Goal: Navigation & Orientation: Find specific page/section

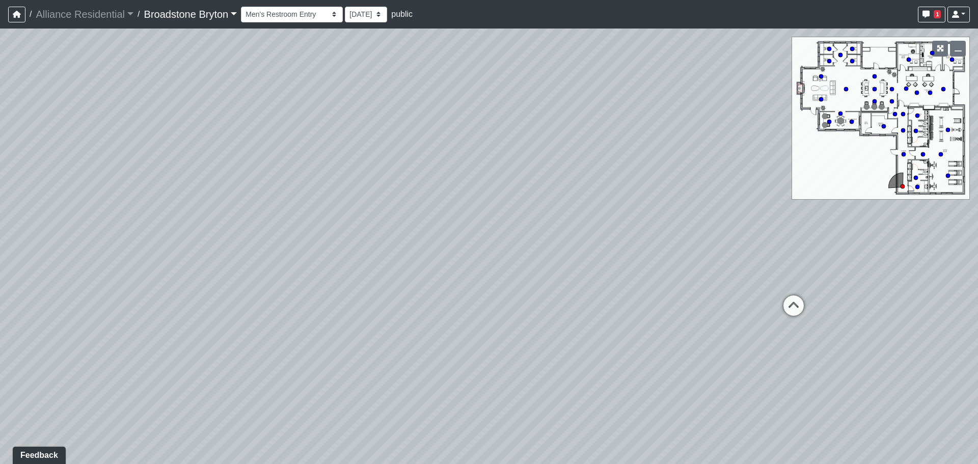
drag, startPoint x: 719, startPoint y: 241, endPoint x: 596, endPoint y: 244, distance: 122.4
click at [596, 243] on div "Loading... Desks 1 Loading... Breakroom Loading... Office 1 Loading... Entry Lo…" at bounding box center [489, 247] width 978 height 436
click at [670, 280] on icon at bounding box center [672, 292] width 31 height 31
click at [644, 303] on icon at bounding box center [641, 317] width 31 height 31
click at [651, 364] on icon at bounding box center [652, 370] width 31 height 31
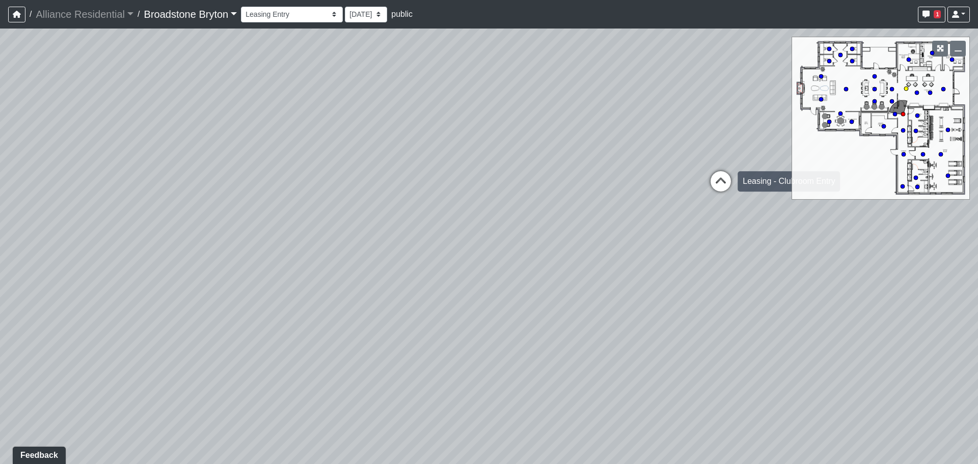
click at [721, 174] on icon at bounding box center [721, 186] width 31 height 31
drag, startPoint x: 458, startPoint y: 187, endPoint x: 790, endPoint y: 200, distance: 333.0
click at [790, 200] on div "Loading... Desks 1 Loading... Breakroom Loading... Office 1 Loading... Entry Lo…" at bounding box center [489, 247] width 978 height 436
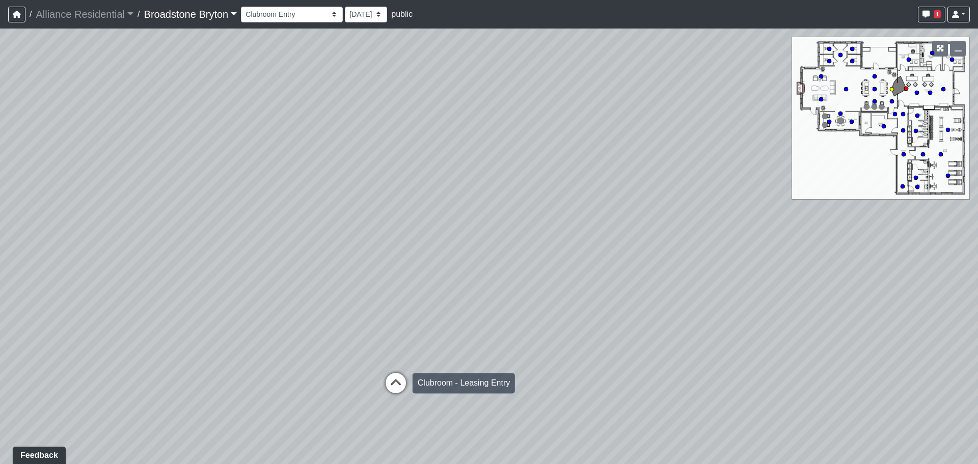
click at [395, 380] on icon at bounding box center [396, 388] width 31 height 31
drag, startPoint x: 500, startPoint y: 264, endPoint x: 526, endPoint y: 267, distance: 26.1
click at [526, 267] on div "Loading... Desks 1 Loading... Breakroom Loading... Office 1 Loading... Entry Lo…" at bounding box center [489, 247] width 978 height 436
drag, startPoint x: 354, startPoint y: 280, endPoint x: 811, endPoint y: 237, distance: 459.6
click at [793, 243] on div "Loading... Desks 1 Loading... Breakroom Loading... Office 1 Loading... Entry Lo…" at bounding box center [489, 247] width 978 height 436
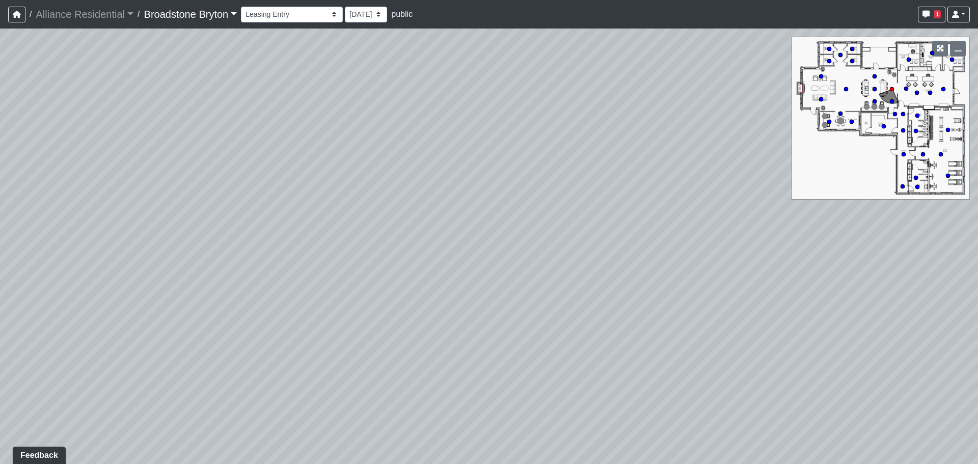
drag, startPoint x: 403, startPoint y: 276, endPoint x: 922, endPoint y: 255, distance: 519.7
click at [899, 263] on div "Loading... Desks 1 Loading... Breakroom Loading... Office 1 Loading... Entry Lo…" at bounding box center [489, 247] width 978 height 436
drag, startPoint x: 411, startPoint y: 226, endPoint x: 603, endPoint y: 292, distance: 203.5
click at [603, 292] on div "Loading... Desks 1 Loading... Breakroom Loading... Office 1 Loading... Entry Lo…" at bounding box center [489, 247] width 978 height 436
drag, startPoint x: 398, startPoint y: 290, endPoint x: 593, endPoint y: 211, distance: 210.4
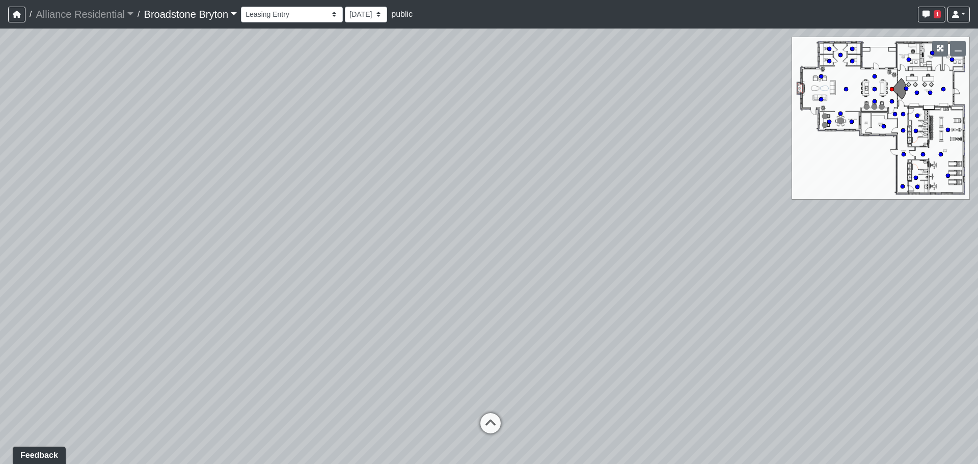
click at [593, 211] on div "Loading... Desks 1 Loading... Breakroom Loading... Office 1 Loading... Entry Lo…" at bounding box center [489, 247] width 978 height 436
click at [496, 378] on icon at bounding box center [506, 384] width 31 height 31
click at [611, 444] on icon at bounding box center [608, 435] width 31 height 31
click at [504, 399] on icon at bounding box center [511, 398] width 31 height 31
click at [441, 377] on icon at bounding box center [441, 390] width 31 height 31
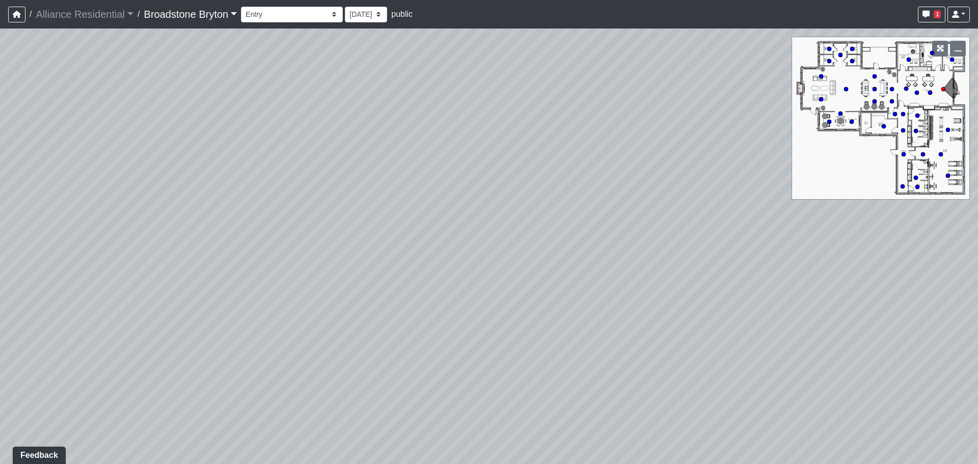
drag, startPoint x: 785, startPoint y: 236, endPoint x: 302, endPoint y: 219, distance: 483.4
click at [305, 219] on div "Loading... Desks 1 Loading... Breakroom Loading... Office 1 Loading... Entry Lo…" at bounding box center [489, 247] width 978 height 436
click at [204, 346] on div "Loading... Desks 1 Loading... Breakroom Loading... Office 1 Loading... Entry Lo…" at bounding box center [489, 247] width 978 height 436
drag, startPoint x: 535, startPoint y: 281, endPoint x: 92, endPoint y: 201, distance: 450.6
click at [128, 203] on div "Loading... Desks 1 Loading... Breakroom Loading... Office 1 Loading... Entry Lo…" at bounding box center [489, 247] width 978 height 436
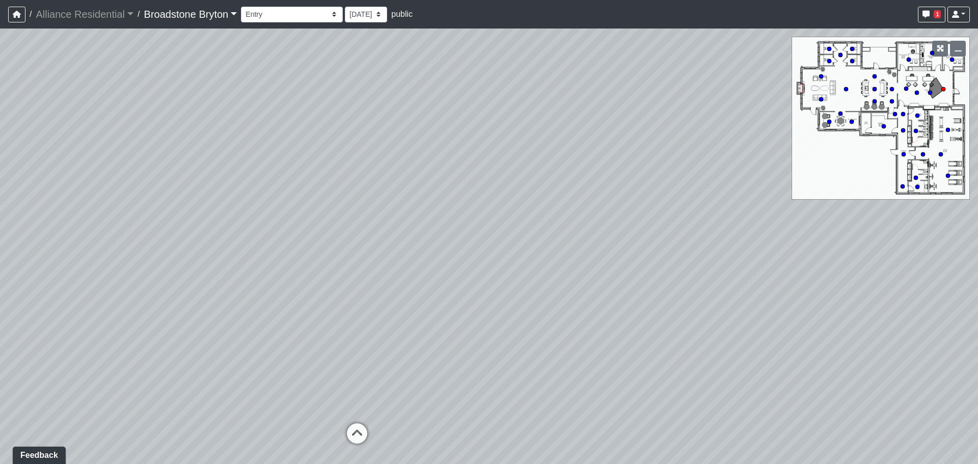
drag, startPoint x: 499, startPoint y: 183, endPoint x: 170, endPoint y: 177, distance: 329.3
click at [189, 179] on div "Loading... Desks 1 Loading... Breakroom Loading... Office 1 Loading... Entry Lo…" at bounding box center [489, 247] width 978 height 436
drag, startPoint x: 321, startPoint y: 173, endPoint x: 185, endPoint y: 153, distance: 136.9
click at [185, 153] on div "Loading... Desks 1 Loading... Breakroom Loading... Office 1 Loading... Entry Lo…" at bounding box center [489, 247] width 978 height 436
click at [481, 166] on icon at bounding box center [470, 173] width 31 height 31
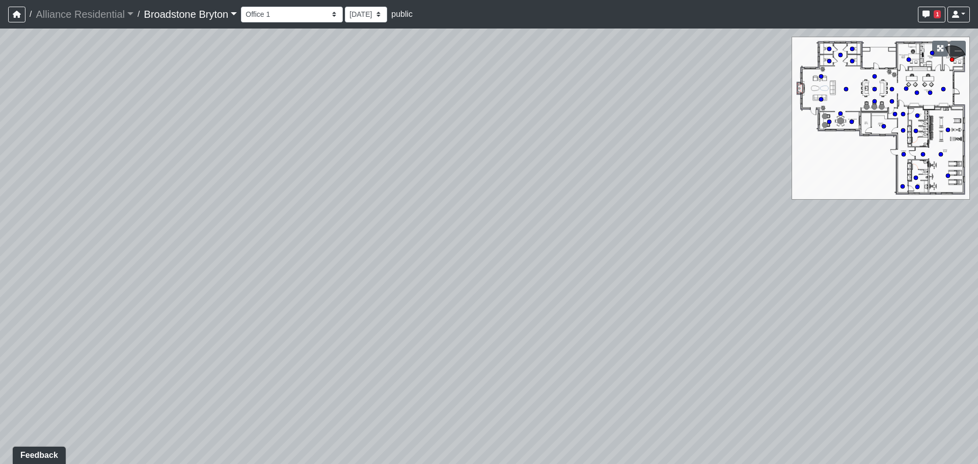
drag, startPoint x: 745, startPoint y: 263, endPoint x: 807, endPoint y: 286, distance: 66.4
click at [786, 281] on div "Loading... Desks 1 Loading... Breakroom Loading... Office 1 Loading... Entry Lo…" at bounding box center [489, 247] width 978 height 436
drag, startPoint x: 403, startPoint y: 246, endPoint x: 896, endPoint y: 266, distance: 494.2
click at [888, 265] on div "Loading... Desks 1 Loading... Breakroom Loading... Office 1 Loading... Entry Lo…" at bounding box center [489, 247] width 978 height 436
drag, startPoint x: 448, startPoint y: 187, endPoint x: 792, endPoint y: 172, distance: 343.8
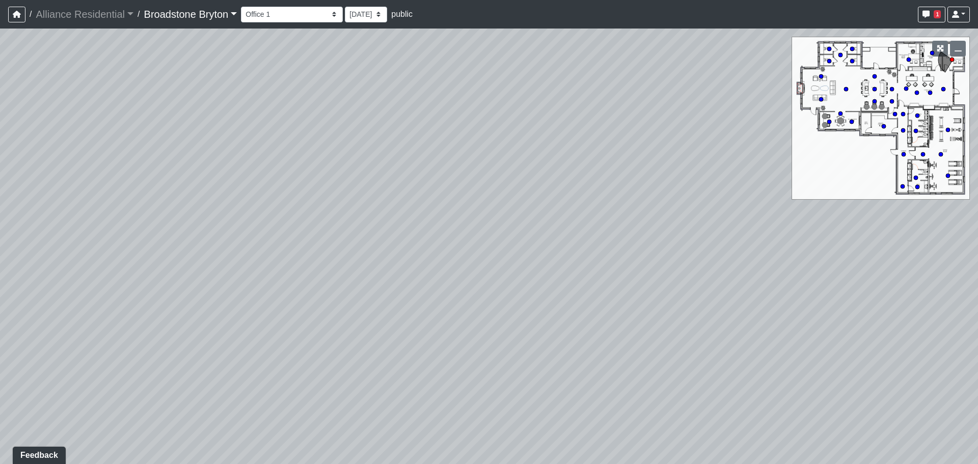
click at [791, 173] on div "Loading... Desks 1 Loading... Breakroom Loading... Office 1 Loading... Entry Lo…" at bounding box center [489, 247] width 978 height 436
click at [399, 264] on icon at bounding box center [398, 271] width 31 height 31
drag, startPoint x: 746, startPoint y: 279, endPoint x: 368, endPoint y: 254, distance: 379.0
click at [368, 254] on div "Loading... Desks 1 Loading... Breakroom Loading... Office 1 Loading... Entry Lo…" at bounding box center [489, 247] width 978 height 436
drag, startPoint x: 593, startPoint y: 269, endPoint x: 928, endPoint y: 240, distance: 335.6
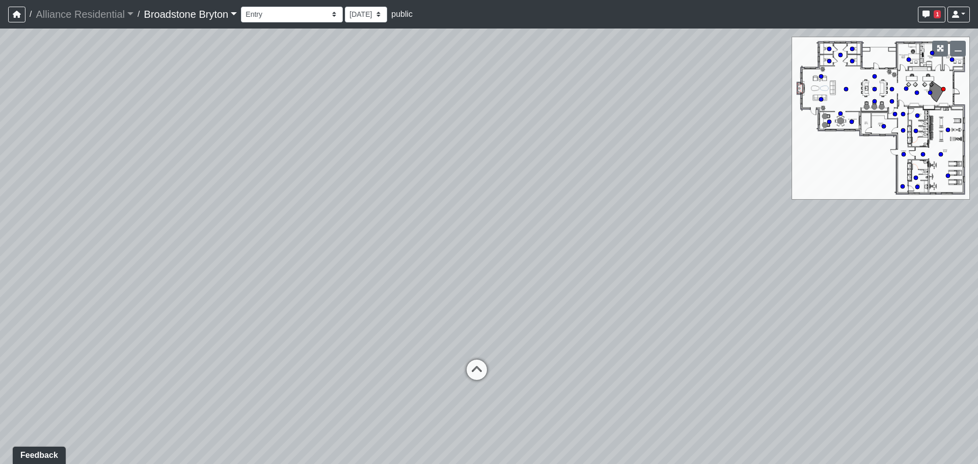
click at [928, 240] on div "Loading... Desks 1 Loading... Breakroom Loading... Office 1 Loading... Entry Lo…" at bounding box center [489, 247] width 978 height 436
click at [311, 10] on select "Booth Seatings Corridor Entry Counters Entry Game Room 1 Game Room 2 Game Room …" at bounding box center [292, 15] width 102 height 16
click at [246, 7] on select "Booth Seatings Corridor Entry Counters Entry Game Room 1 Game Room 2 Game Room …" at bounding box center [292, 15] width 102 height 16
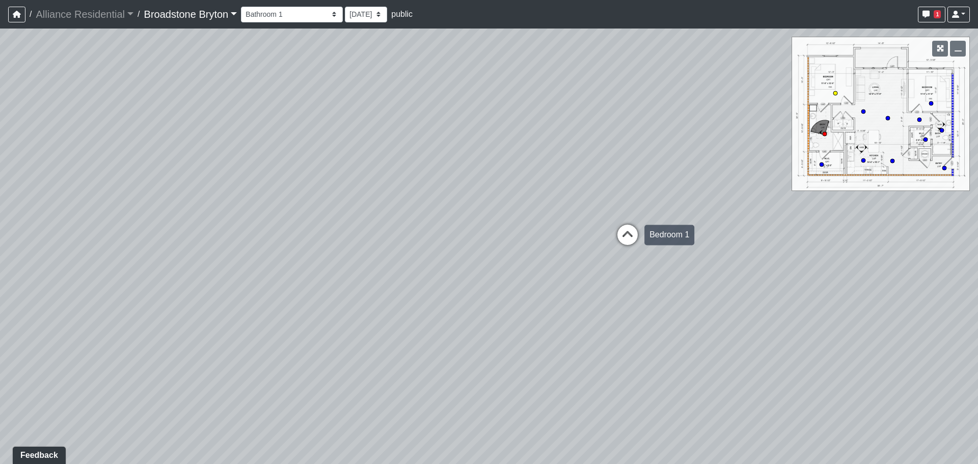
click at [614, 225] on icon at bounding box center [628, 240] width 31 height 31
click at [156, 192] on div "Loading... Desks 1 Loading... Breakroom Loading... Office 1 Loading... Entry Lo…" at bounding box center [489, 247] width 978 height 436
click at [233, 171] on div "Loading... Desks 1 Loading... Breakroom Loading... Office 1 Loading... Entry Lo…" at bounding box center [489, 247] width 978 height 436
click at [572, 129] on icon at bounding box center [574, 130] width 31 height 31
select select "mq9Y98h7kAWwMQQ298FfQg"
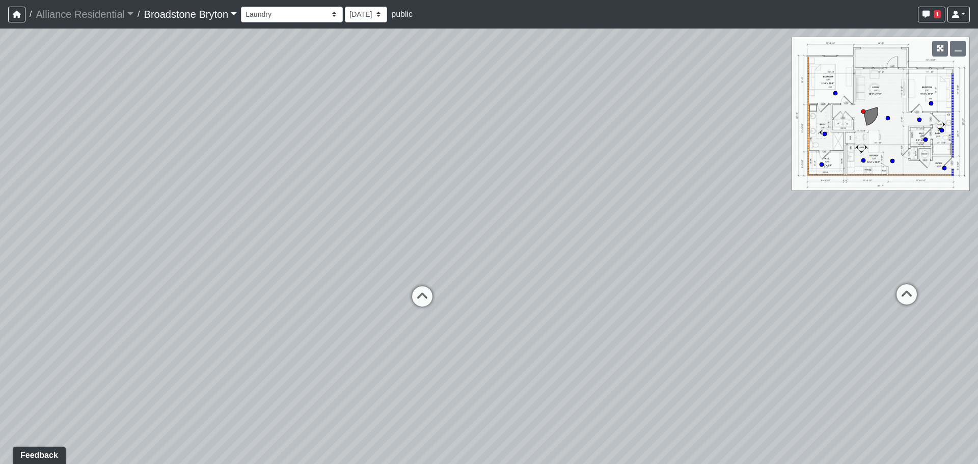
click at [179, 227] on div "Loading... Desks 1 Loading... Breakroom Loading... Office 1 Loading... Entry Lo…" at bounding box center [489, 247] width 978 height 436
click at [408, 220] on div "Loading... Desks 1 Loading... Breakroom Loading... Office 1 Loading... Entry Lo…" at bounding box center [489, 247] width 978 height 436
click at [515, 181] on div "Loading... Desks 1 Loading... Breakroom Loading... Office 1 Loading... Entry Lo…" at bounding box center [489, 247] width 978 height 436
drag, startPoint x: 314, startPoint y: 192, endPoint x: 609, endPoint y: 196, distance: 294.6
click at [547, 194] on div "Loading... Desks 1 Loading... Breakroom Loading... Office 1 Loading... Entry Lo…" at bounding box center [489, 247] width 978 height 436
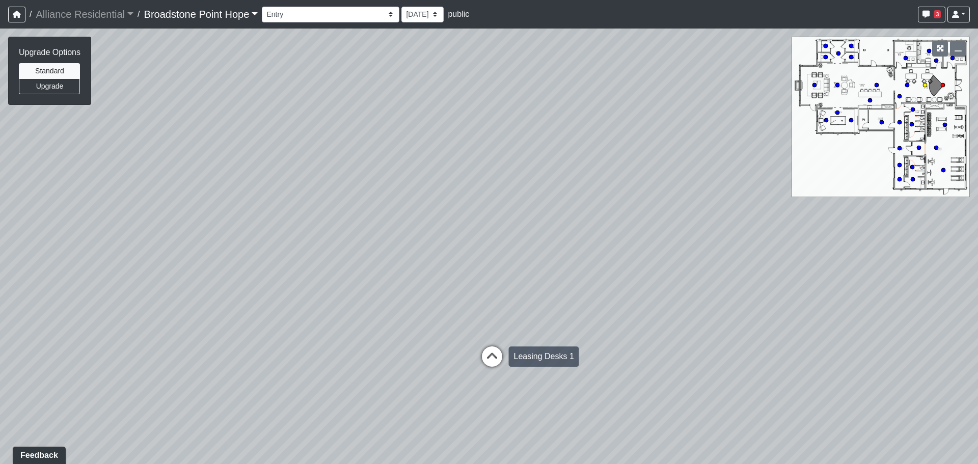
click at [497, 351] on icon at bounding box center [492, 362] width 31 height 31
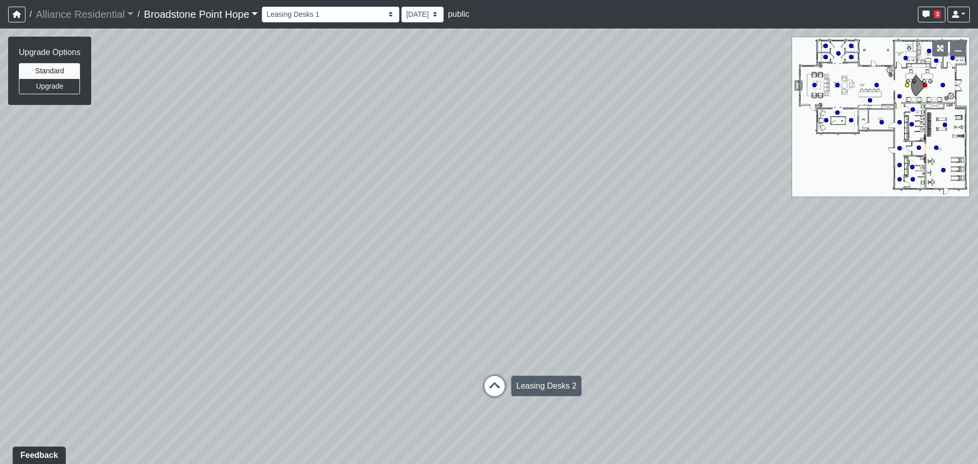
click at [488, 380] on icon at bounding box center [495, 391] width 31 height 31
drag, startPoint x: 453, startPoint y: 324, endPoint x: 532, endPoint y: 315, distance: 79.0
click at [532, 315] on div "Loading... Leasing Desks 1 Loading... Breakroom 1 Loading... Leasing Office 1 L…" at bounding box center [489, 247] width 978 height 436
click at [552, 318] on div "Loading... Leasing Desks 1 Loading... Breakroom 1 Loading... Leasing Office 1 L…" at bounding box center [489, 247] width 978 height 436
click at [512, 436] on icon at bounding box center [513, 437] width 31 height 31
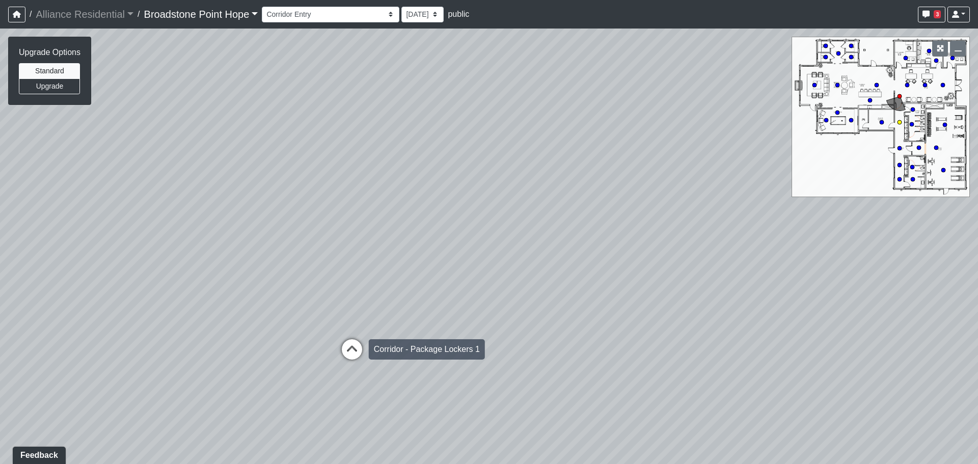
click at [345, 345] on icon at bounding box center [352, 354] width 31 height 31
click at [349, 349] on icon at bounding box center [349, 354] width 31 height 31
drag, startPoint x: 59, startPoint y: 267, endPoint x: 686, endPoint y: 295, distance: 628.5
click at [659, 300] on div "Loading... Leasing Desks 1 Loading... Breakroom 1 Loading... Leasing Office 1 L…" at bounding box center [489, 247] width 978 height 436
drag, startPoint x: 622, startPoint y: 342, endPoint x: 274, endPoint y: 165, distance: 391.1
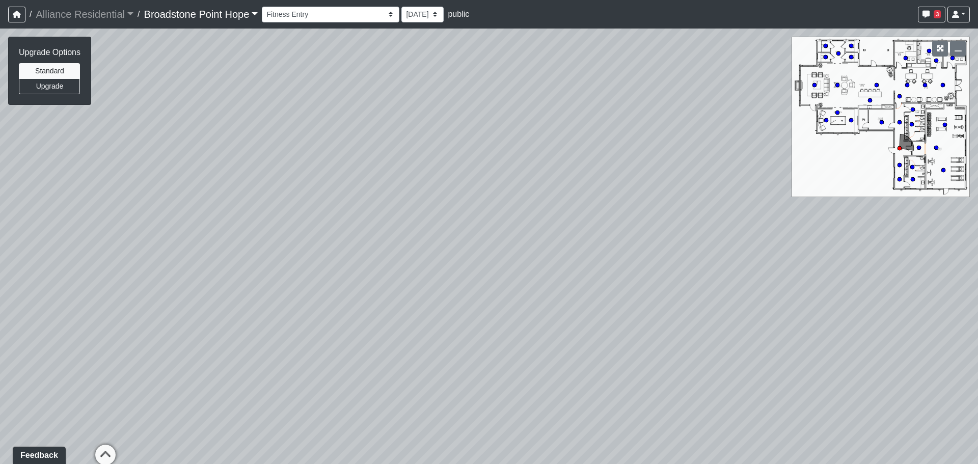
click at [274, 165] on div "Loading... Leasing Desks 1 Loading... Breakroom 1 Loading... Leasing Office 1 L…" at bounding box center [489, 247] width 978 height 436
click at [464, 275] on icon at bounding box center [469, 283] width 31 height 31
click at [470, 272] on icon at bounding box center [476, 279] width 31 height 31
drag, startPoint x: 193, startPoint y: 223, endPoint x: 553, endPoint y: 251, distance: 360.9
click at [553, 251] on div "Loading... Leasing Desks 1 Loading... Breakroom 1 Loading... Leasing Office 1 L…" at bounding box center [489, 247] width 978 height 436
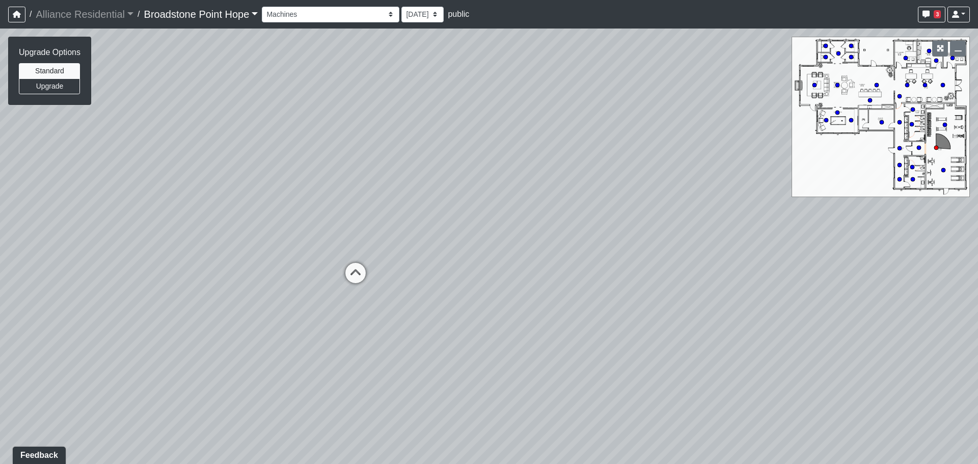
drag, startPoint x: 568, startPoint y: 267, endPoint x: -138, endPoint y: 210, distance: 707.6
click at [0, 210] on html "/ Alliance Residential Alliance Residential Loading... / Broadstone Point Hope …" at bounding box center [489, 232] width 978 height 464
drag, startPoint x: 457, startPoint y: 232, endPoint x: 46, endPoint y: 256, distance: 411.9
click at [47, 256] on div "Loading... Leasing Desks 1 Loading... Breakroom 1 Loading... Leasing Office 1 L…" at bounding box center [489, 247] width 978 height 436
click at [404, 236] on icon at bounding box center [394, 251] width 31 height 31
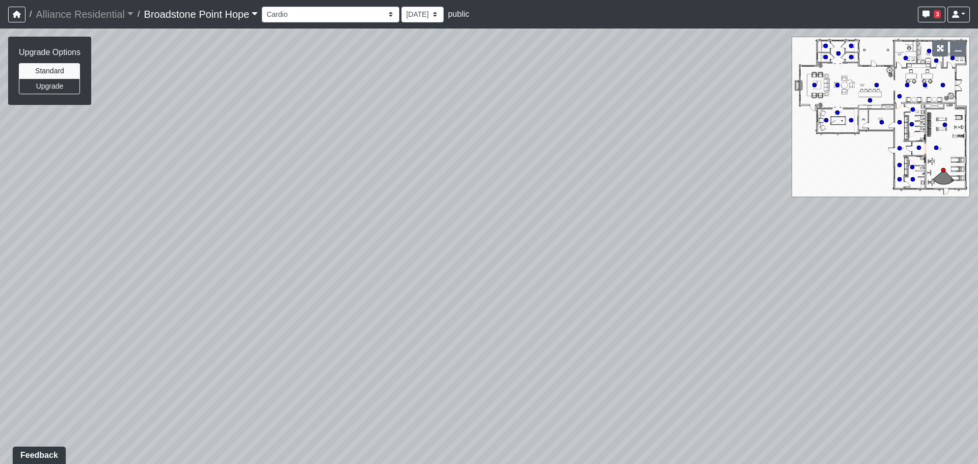
drag, startPoint x: 24, startPoint y: 253, endPoint x: -16, endPoint y: 245, distance: 41.6
click at [0, 245] on html "/ Alliance Residential Alliance Residential Loading... / Broadstone Point Hope …" at bounding box center [489, 232] width 978 height 464
drag, startPoint x: 277, startPoint y: 240, endPoint x: 231, endPoint y: 328, distance: 99.4
click at [231, 328] on div "Loading... Leasing Desks 1 Loading... Breakroom 1 Loading... Leasing Office 1 L…" at bounding box center [489, 247] width 978 height 436
drag, startPoint x: 493, startPoint y: 255, endPoint x: 150, endPoint y: 212, distance: 346.2
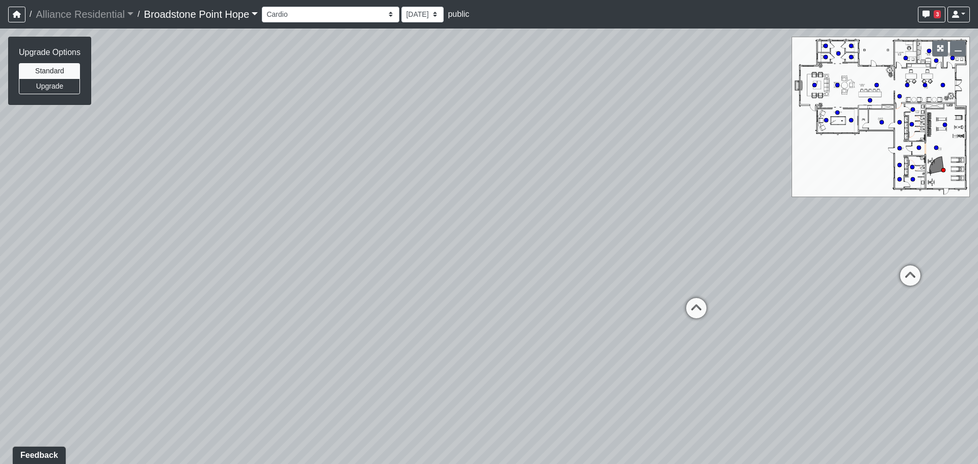
click at [150, 212] on div "Loading... Leasing Desks 1 Loading... Breakroom 1 Loading... Leasing Office 1 L…" at bounding box center [489, 247] width 978 height 436
drag, startPoint x: 851, startPoint y: 282, endPoint x: 349, endPoint y: 289, distance: 502.0
click at [355, 290] on div "Loading... Leasing Desks 1 Loading... Breakroom 1 Loading... Leasing Office 1 L…" at bounding box center [489, 247] width 978 height 436
click at [473, 249] on icon at bounding box center [469, 248] width 31 height 31
drag, startPoint x: 576, startPoint y: 249, endPoint x: 230, endPoint y: 263, distance: 345.8
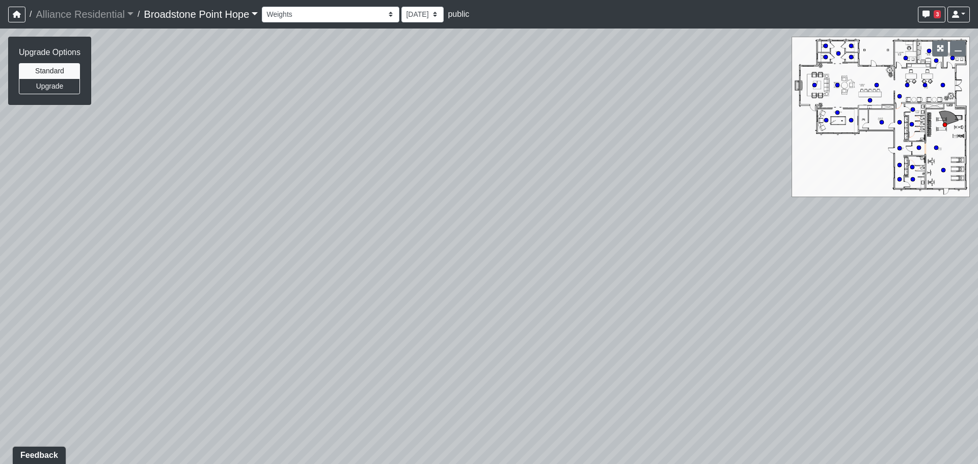
click at [235, 262] on div "Loading... Leasing Desks 1 Loading... Breakroom 1 Loading... Leasing Office 1 L…" at bounding box center [489, 247] width 978 height 436
drag, startPoint x: 880, startPoint y: 261, endPoint x: 317, endPoint y: 248, distance: 563.3
click at [393, 267] on div "Loading... Leasing Desks 1 Loading... Breakroom 1 Loading... Leasing Office 1 L…" at bounding box center [489, 247] width 978 height 436
drag, startPoint x: 613, startPoint y: 232, endPoint x: 173, endPoint y: 207, distance: 440.5
click at [290, 210] on div "Loading... Leasing Desks 1 Loading... Breakroom 1 Loading... Leasing Office 1 L…" at bounding box center [489, 247] width 978 height 436
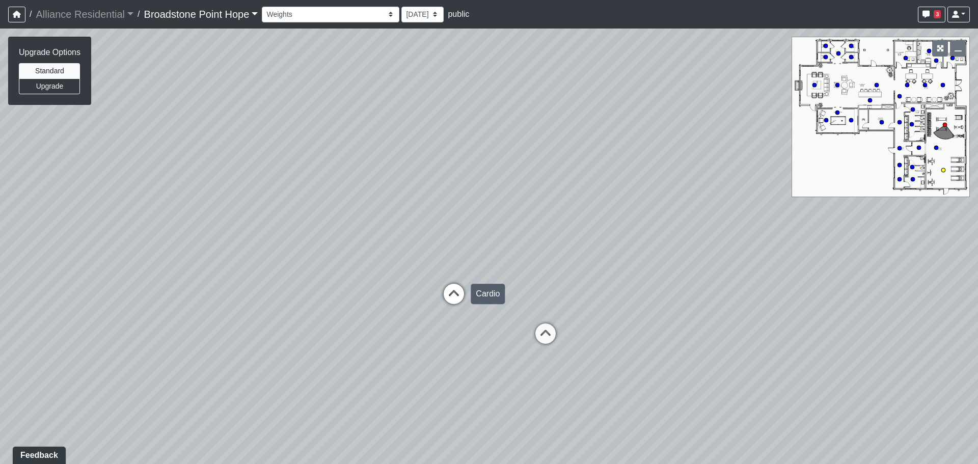
drag, startPoint x: 597, startPoint y: 277, endPoint x: 474, endPoint y: 284, distance: 123.0
click at [474, 284] on div "Loading... Leasing Desks 1 Loading... Breakroom 1 Loading... Leasing Office 1 L…" at bounding box center [489, 247] width 978 height 436
drag, startPoint x: 554, startPoint y: 327, endPoint x: 629, endPoint y: 333, distance: 74.7
click at [554, 327] on icon at bounding box center [546, 339] width 31 height 31
drag, startPoint x: 719, startPoint y: 277, endPoint x: 175, endPoint y: 224, distance: 546.4
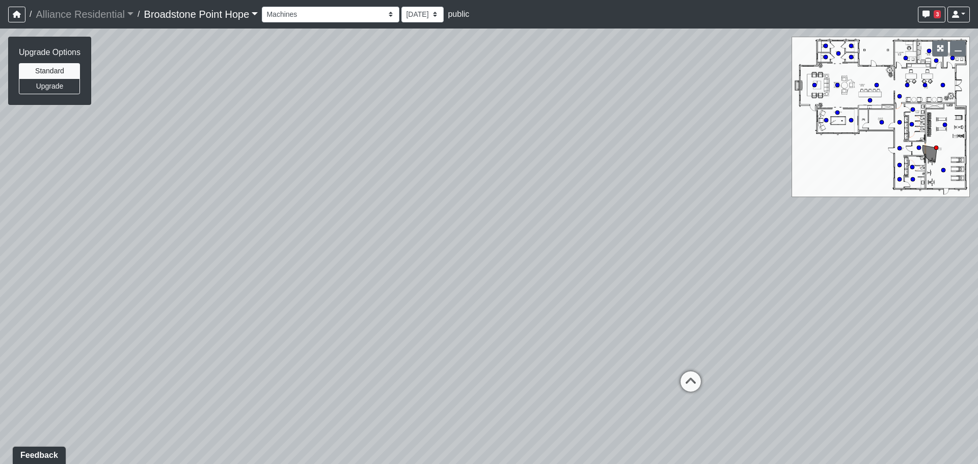
click at [213, 232] on div "Loading... Leasing Desks 1 Loading... Breakroom 1 Loading... Leasing Office 1 L…" at bounding box center [489, 247] width 978 height 436
click at [592, 341] on icon at bounding box center [598, 350] width 31 height 31
click at [591, 326] on icon at bounding box center [587, 322] width 31 height 31
drag, startPoint x: 235, startPoint y: 218, endPoint x: 528, endPoint y: 207, distance: 293.3
click at [528, 206] on div "Loading... Leasing Desks 1 Loading... Breakroom 1 Loading... Leasing Office 1 L…" at bounding box center [489, 247] width 978 height 436
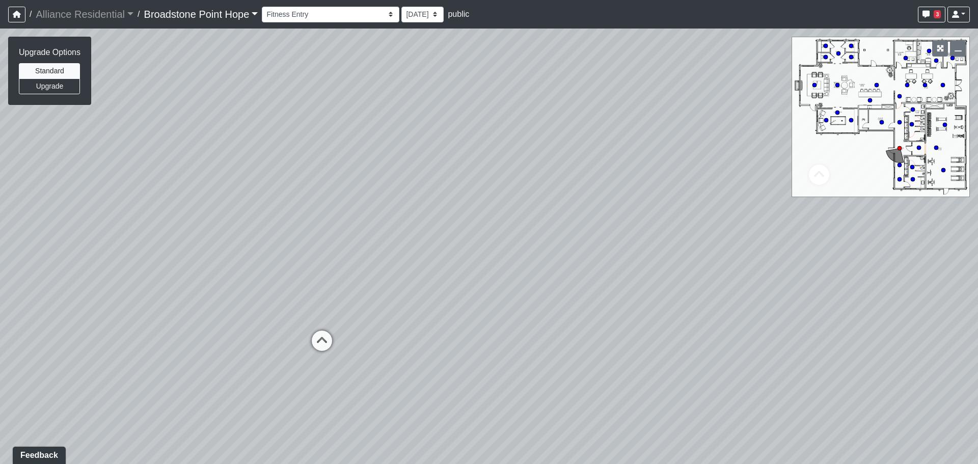
drag, startPoint x: 384, startPoint y: 197, endPoint x: 735, endPoint y: 433, distance: 422.3
click at [726, 432] on div "Loading... Leasing Desks 1 Loading... Breakroom 1 Loading... Leasing Office 1 L…" at bounding box center [489, 247] width 978 height 436
drag, startPoint x: 160, startPoint y: 197, endPoint x: 925, endPoint y: 102, distance: 770.9
click at [889, 117] on div "Loading... Leasing Desks 1 Loading... Breakroom 1 Loading... Leasing Office 1 L…" at bounding box center [489, 247] width 978 height 436
click at [339, 348] on icon at bounding box center [337, 358] width 31 height 31
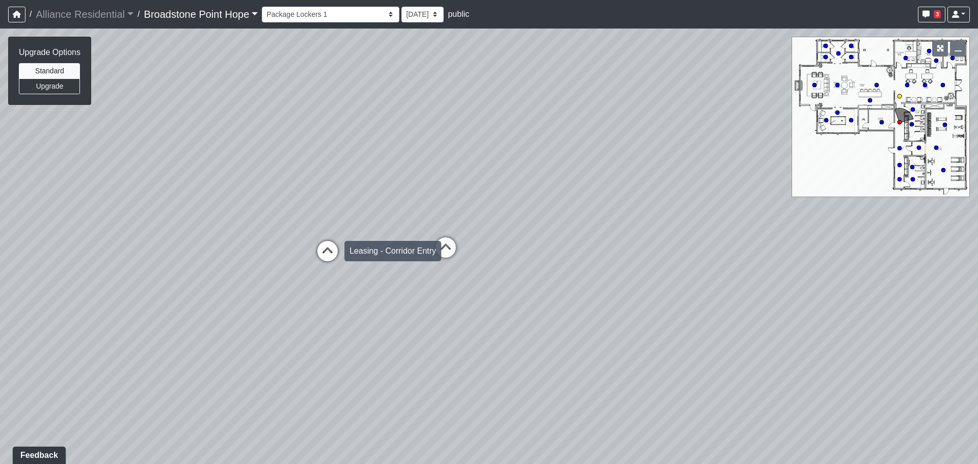
click at [330, 257] on icon at bounding box center [327, 256] width 31 height 31
select select "kvPVo7qpTrJPeuAJ4kWagN"
drag, startPoint x: 134, startPoint y: 268, endPoint x: 744, endPoint y: 222, distance: 611.7
click at [745, 223] on div "Loading... Leasing Desks 1 Loading... Breakroom 1 Loading... Leasing Office 1 L…" at bounding box center [489, 247] width 978 height 436
